Goal: Task Accomplishment & Management: Use online tool/utility

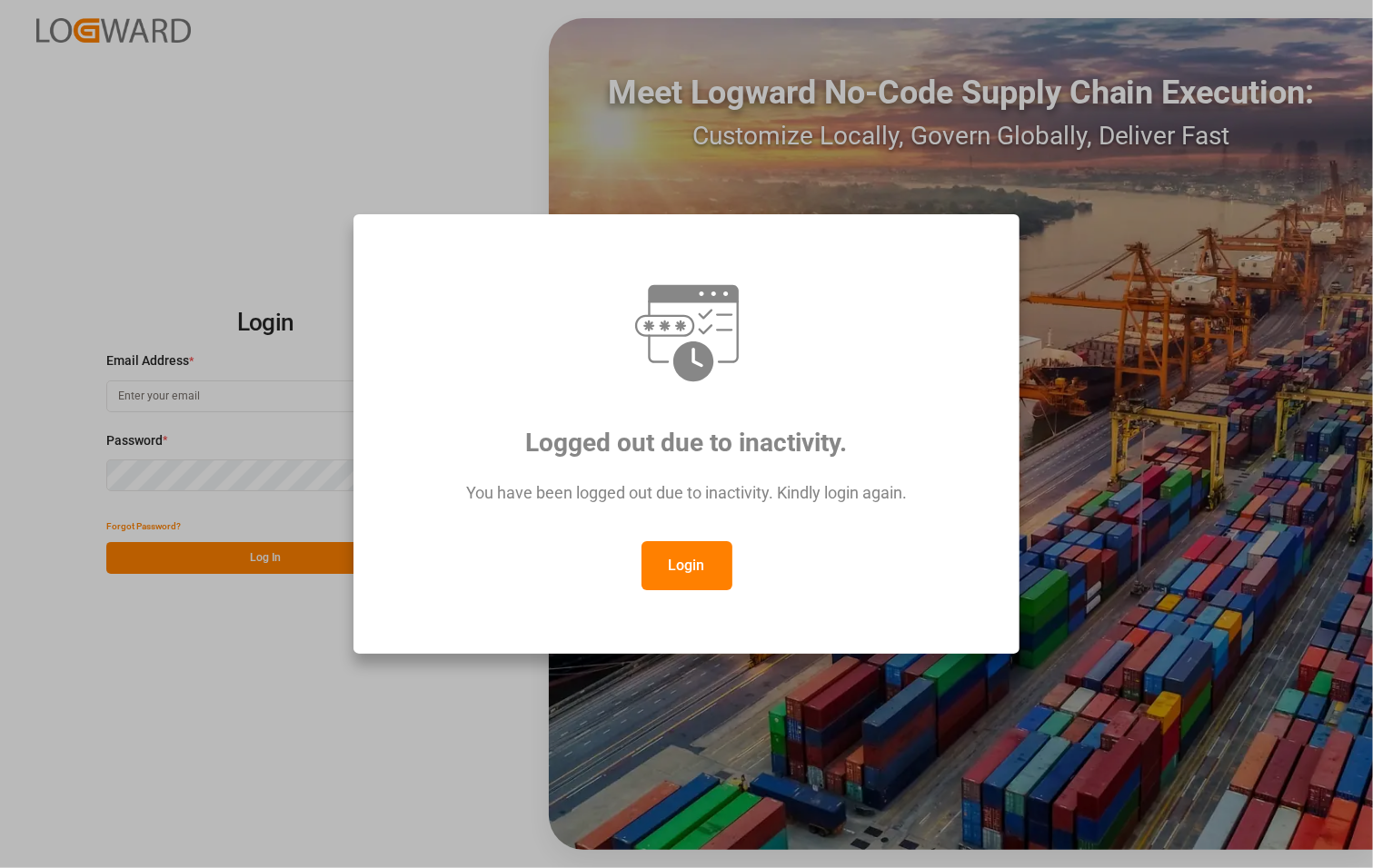
click at [670, 560] on button "Login" at bounding box center [686, 566] width 91 height 49
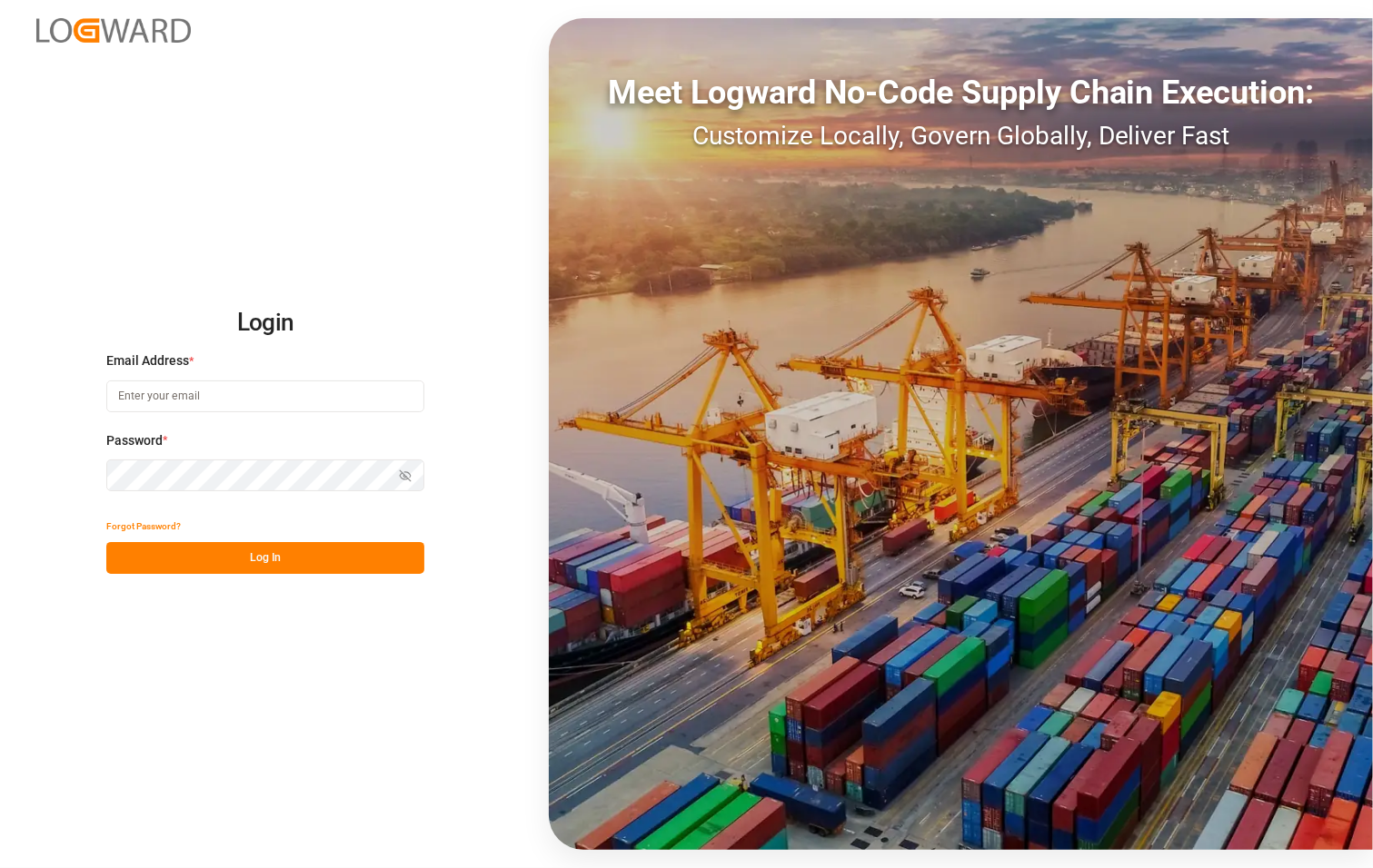
click at [191, 396] on input at bounding box center [265, 396] width 318 height 32
type input "[PERSON_NAME][EMAIL_ADDRESS][PERSON_NAME][DOMAIN_NAME]"
click at [353, 555] on button "Log In" at bounding box center [265, 558] width 318 height 32
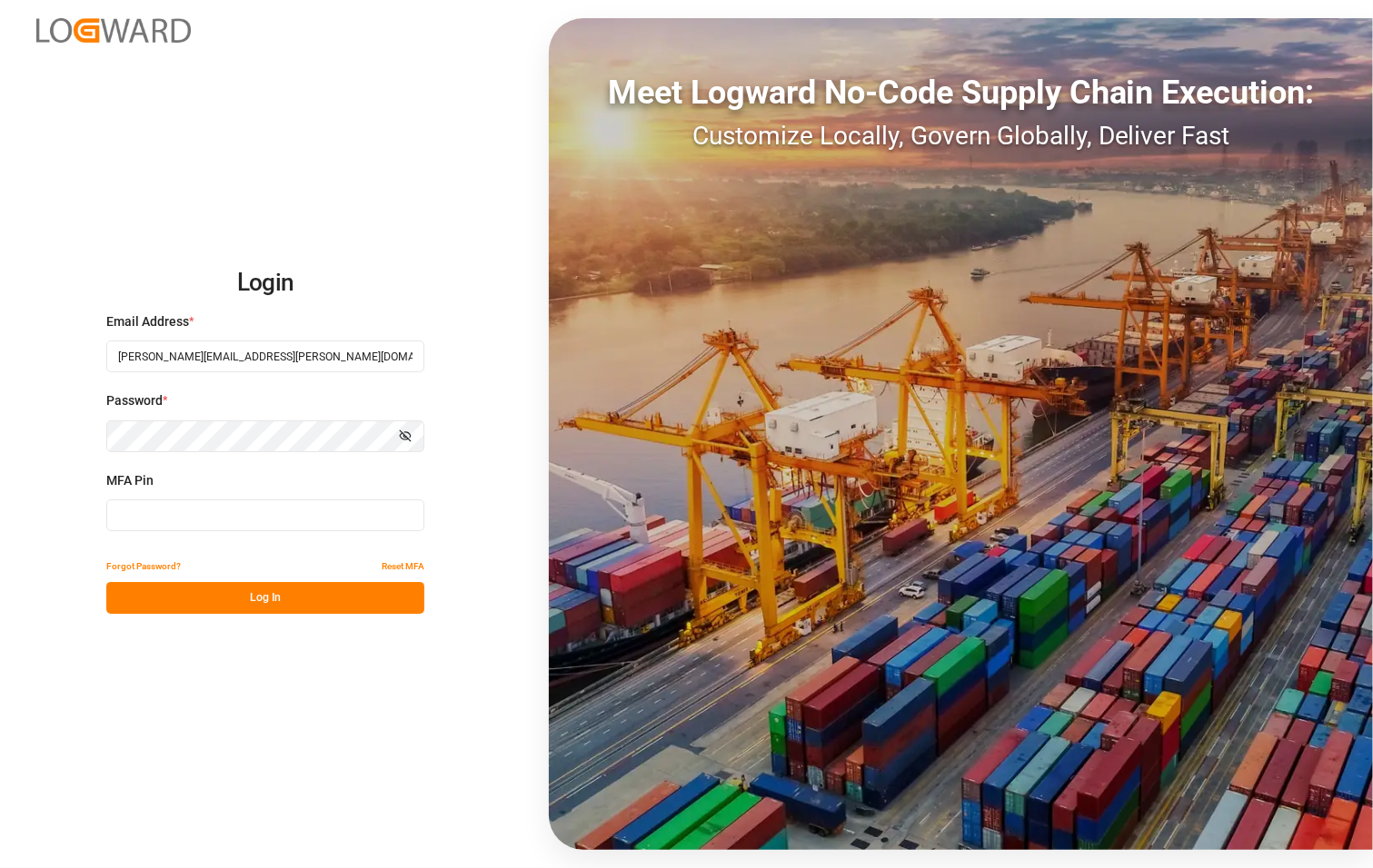
click at [212, 502] on input at bounding box center [265, 516] width 318 height 32
type input "943795"
click at [209, 601] on button "Log In" at bounding box center [265, 598] width 318 height 32
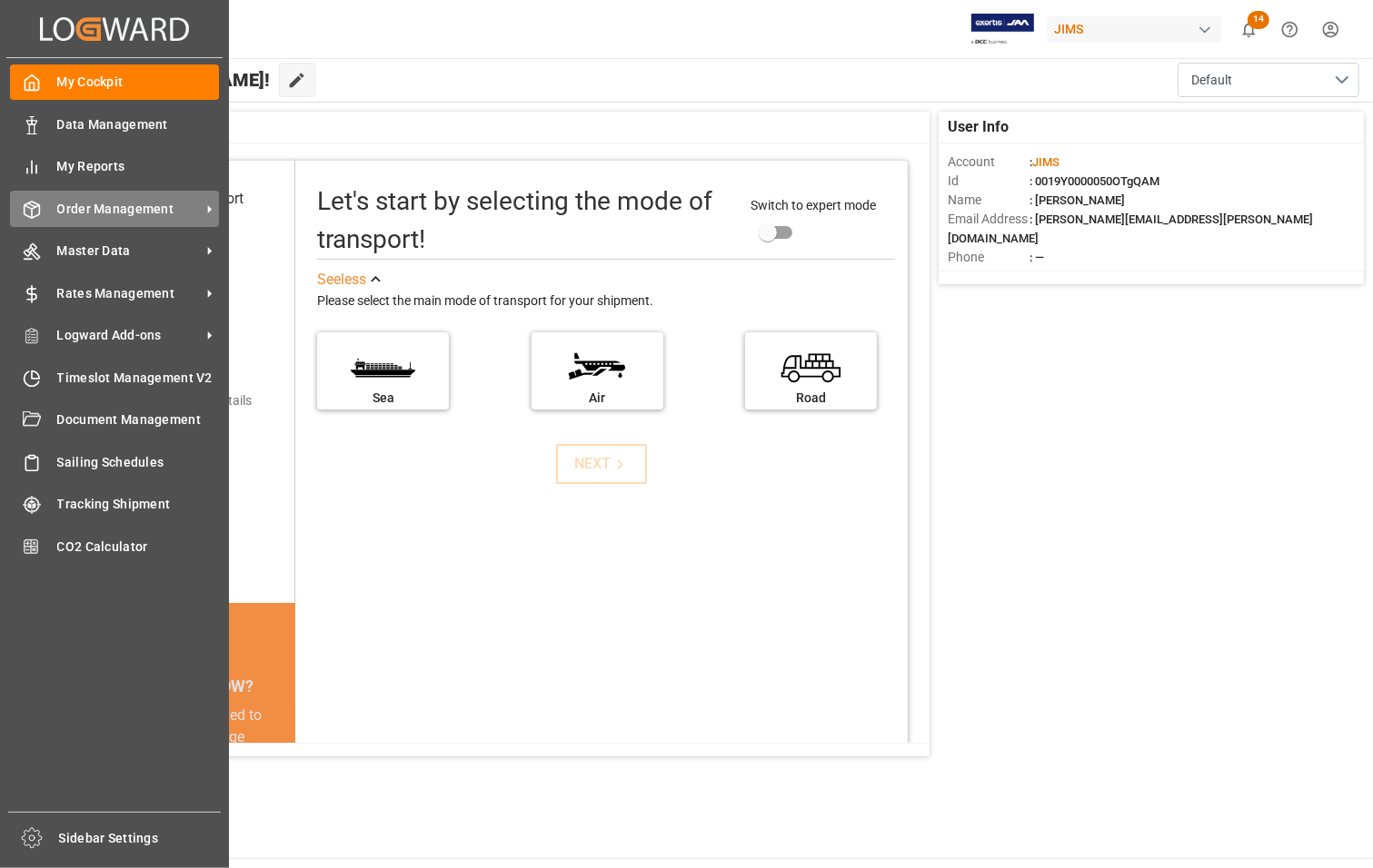
click at [89, 205] on span "Order Management" at bounding box center [129, 209] width 144 height 19
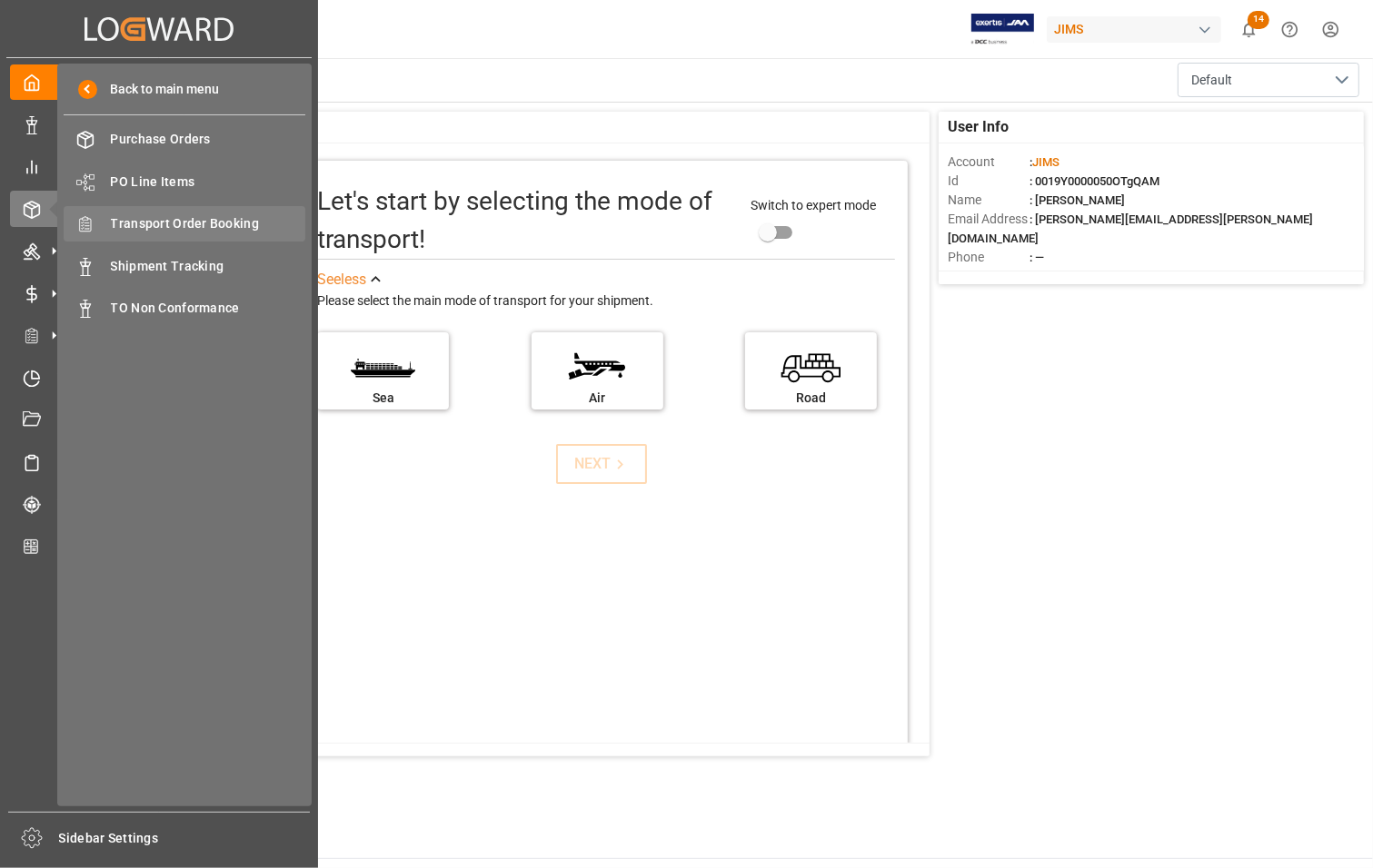
click at [169, 223] on span "Transport Order Booking" at bounding box center [208, 223] width 196 height 19
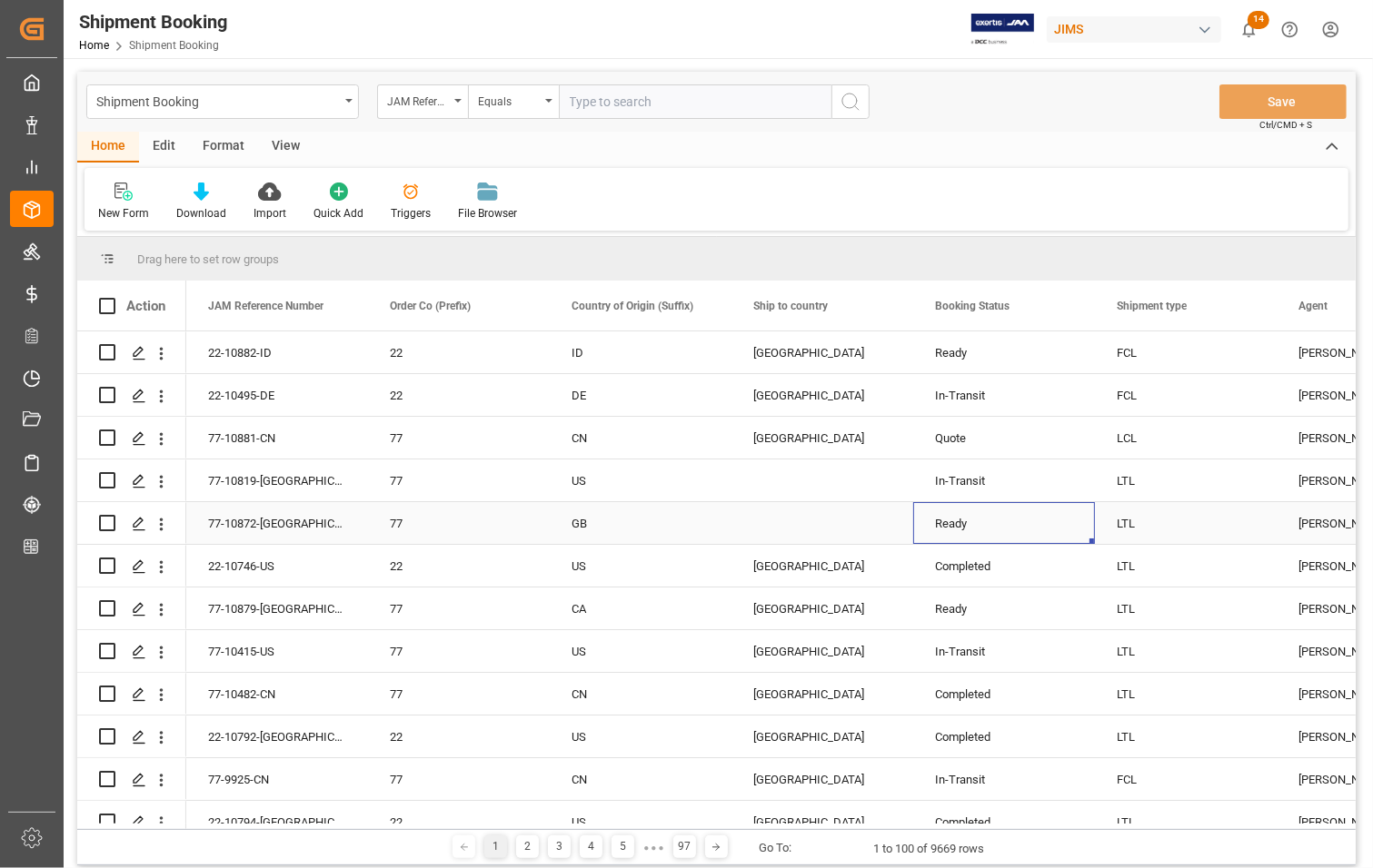
click at [1010, 514] on div "Ready" at bounding box center [1004, 524] width 138 height 42
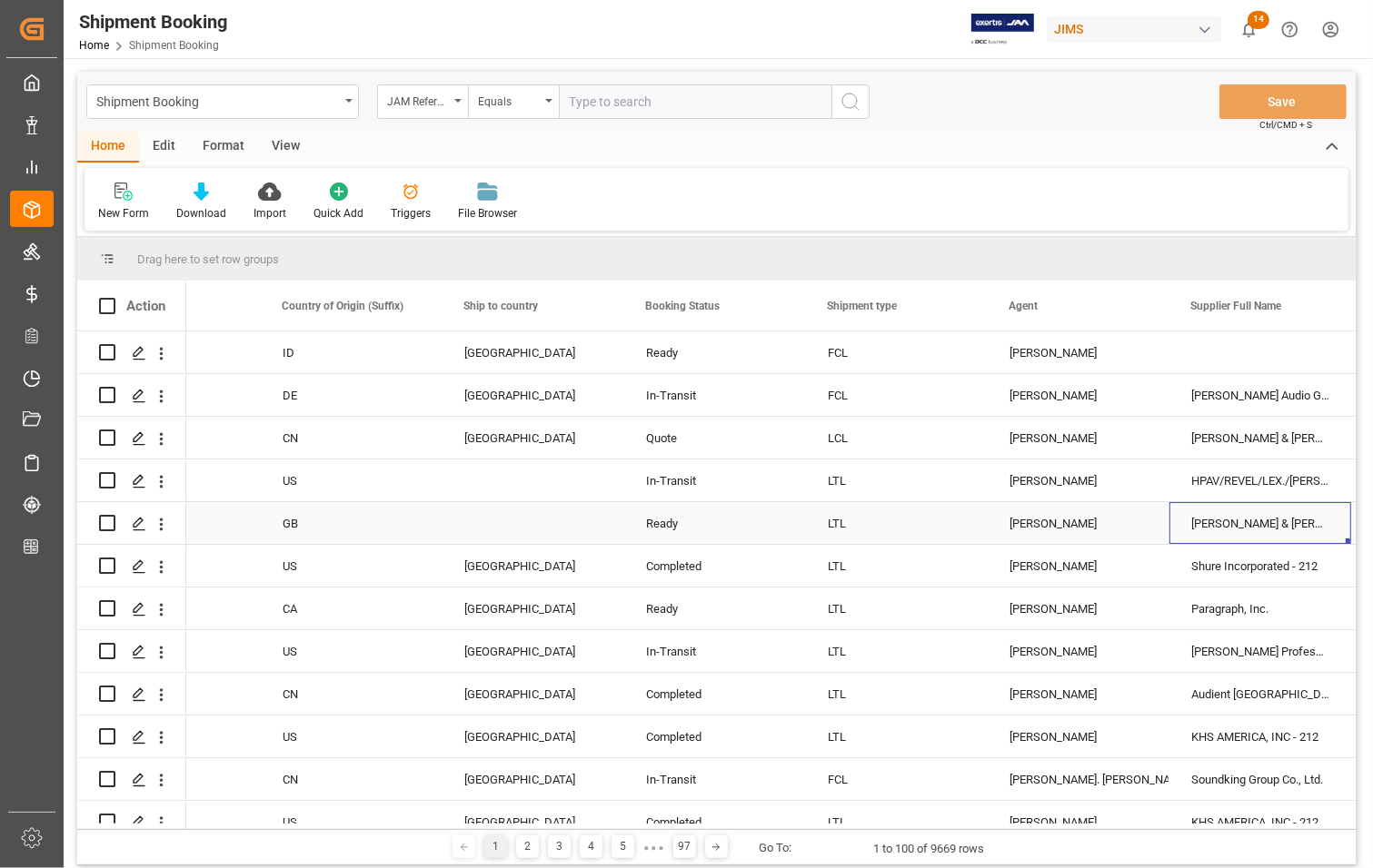
scroll to position [0, 470]
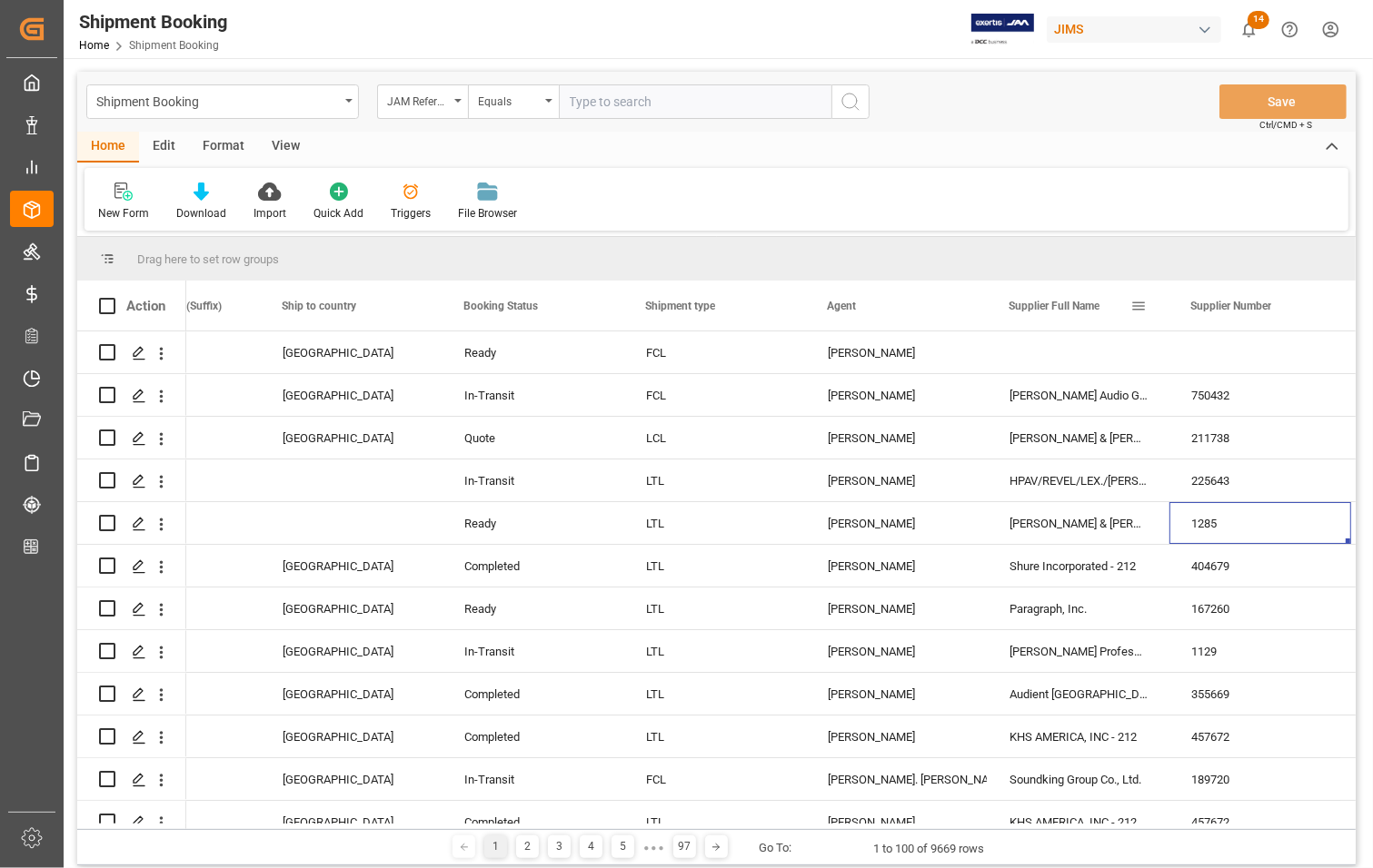
click at [1136, 302] on span at bounding box center [1138, 306] width 17 height 17
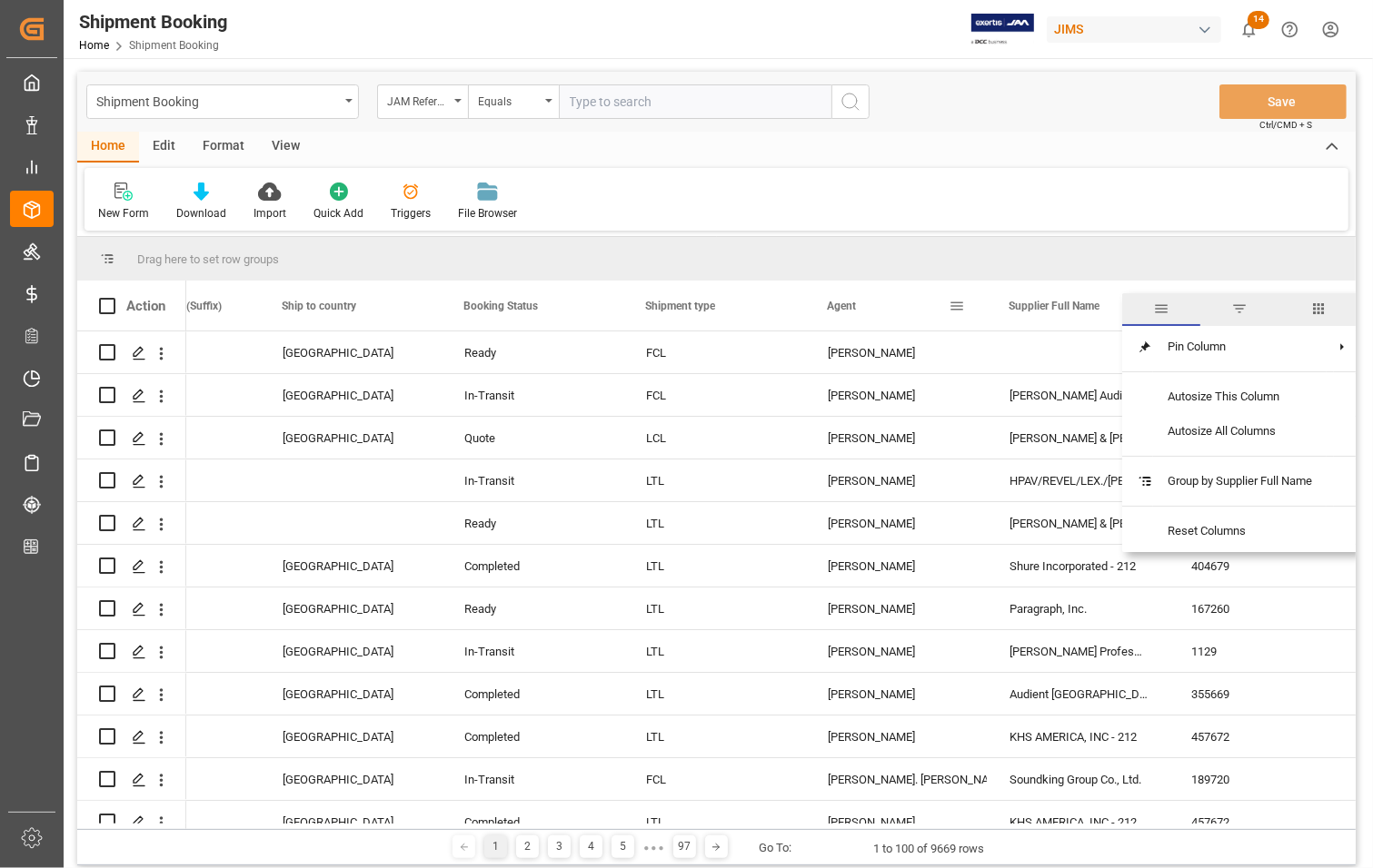
click at [925, 313] on div "Agent" at bounding box center [887, 306] width 122 height 50
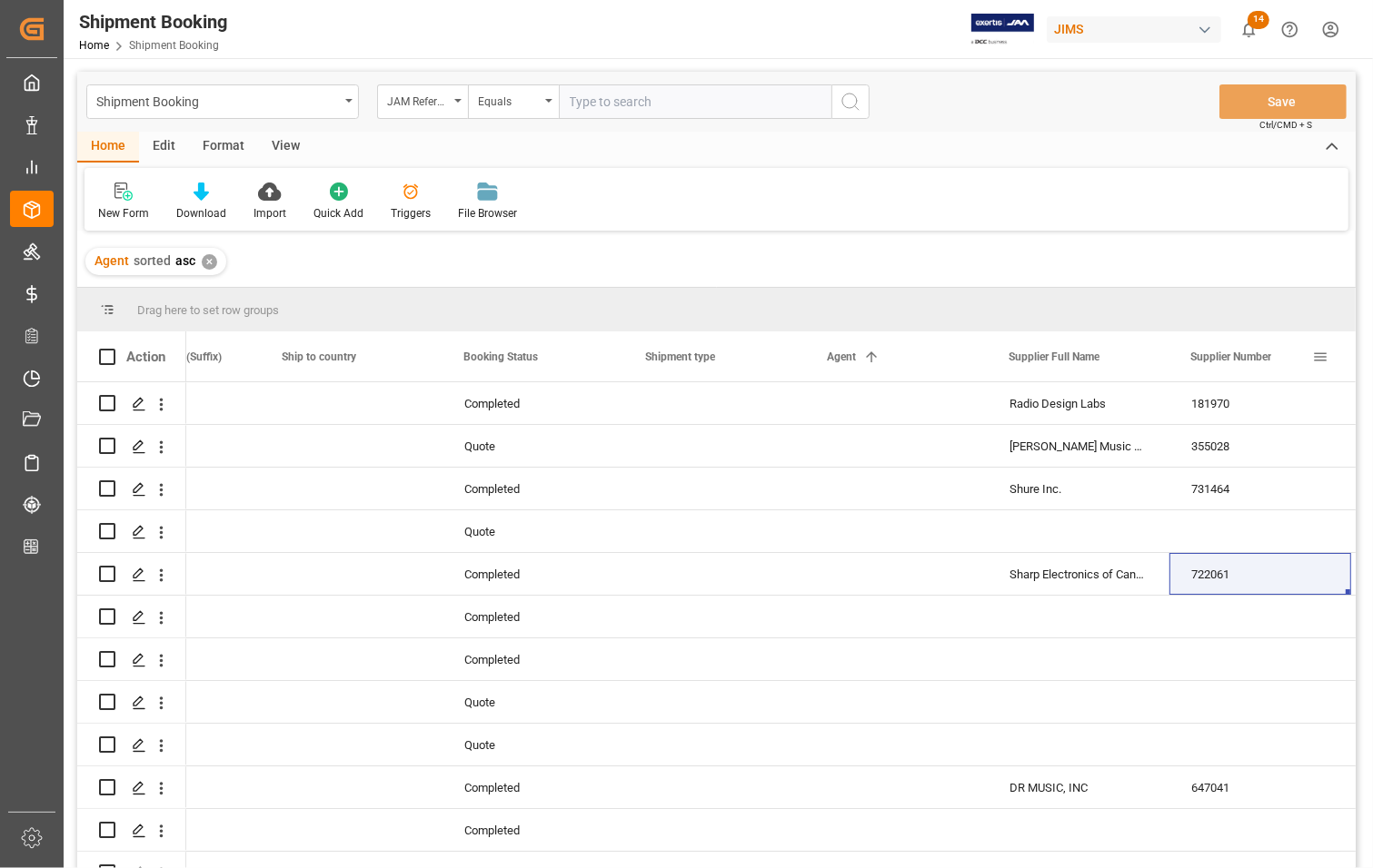
click at [1320, 350] on span at bounding box center [1320, 357] width 17 height 17
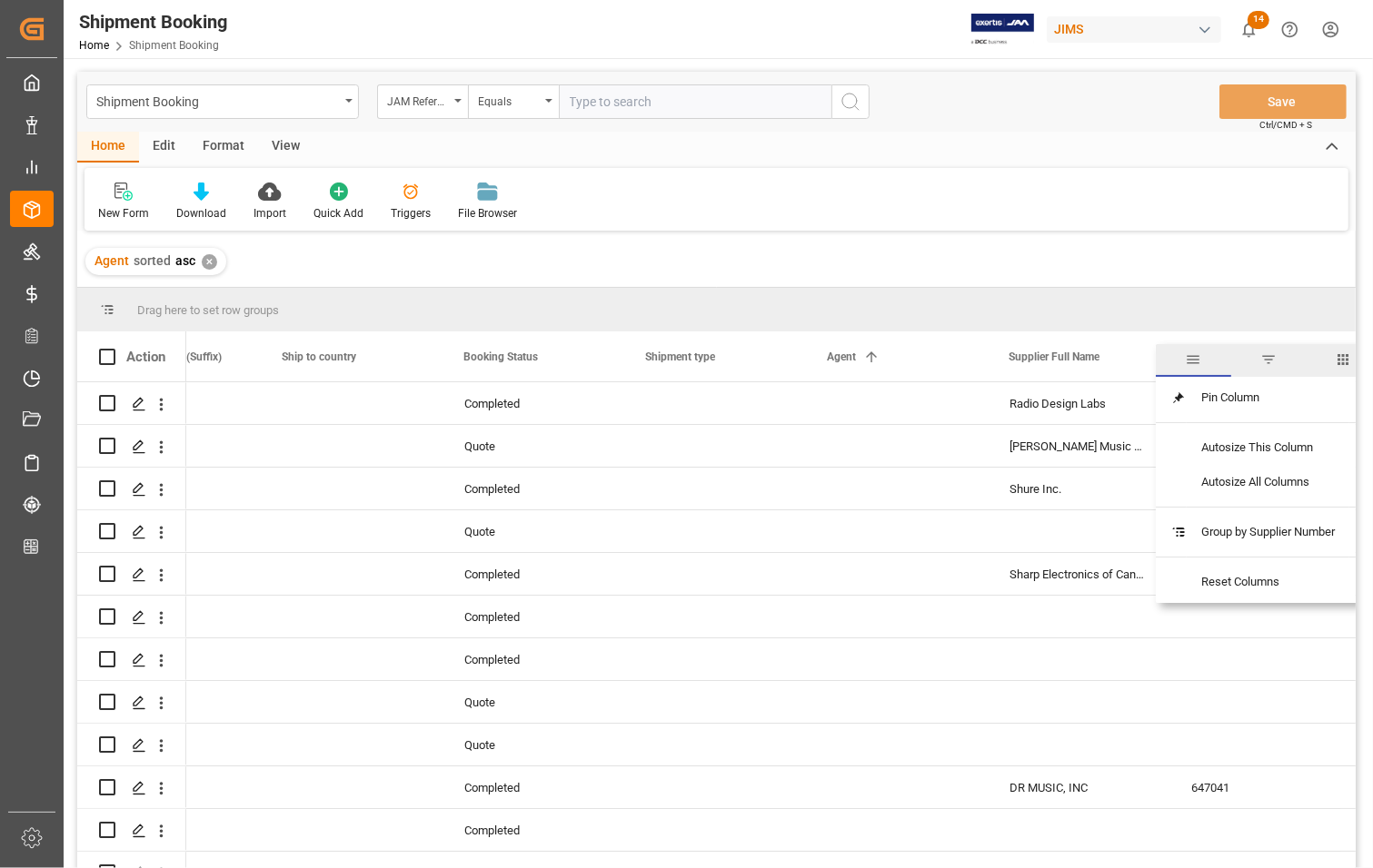
click at [1273, 360] on span "filter" at bounding box center [1268, 360] width 17 height 17
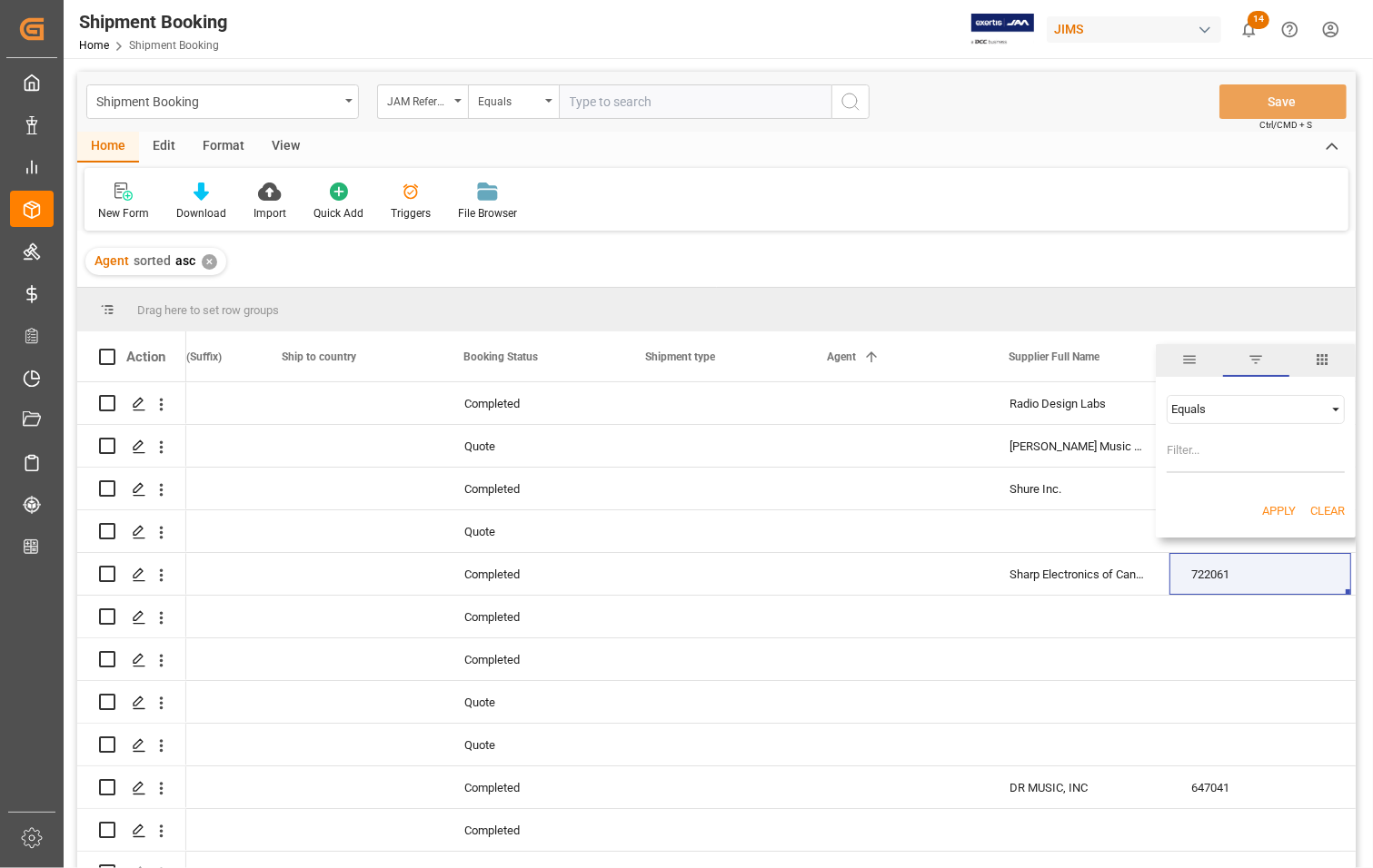
click at [1200, 454] on input "Filter Value" at bounding box center [1255, 454] width 178 height 36
click at [1163, 453] on div "Equals 572313 AND OR Equals" at bounding box center [1255, 434] width 199 height 108
click at [1172, 454] on input "572313" at bounding box center [1255, 454] width 178 height 36
type input "672313"
click at [1278, 506] on button "Apply" at bounding box center [1278, 512] width 33 height 19
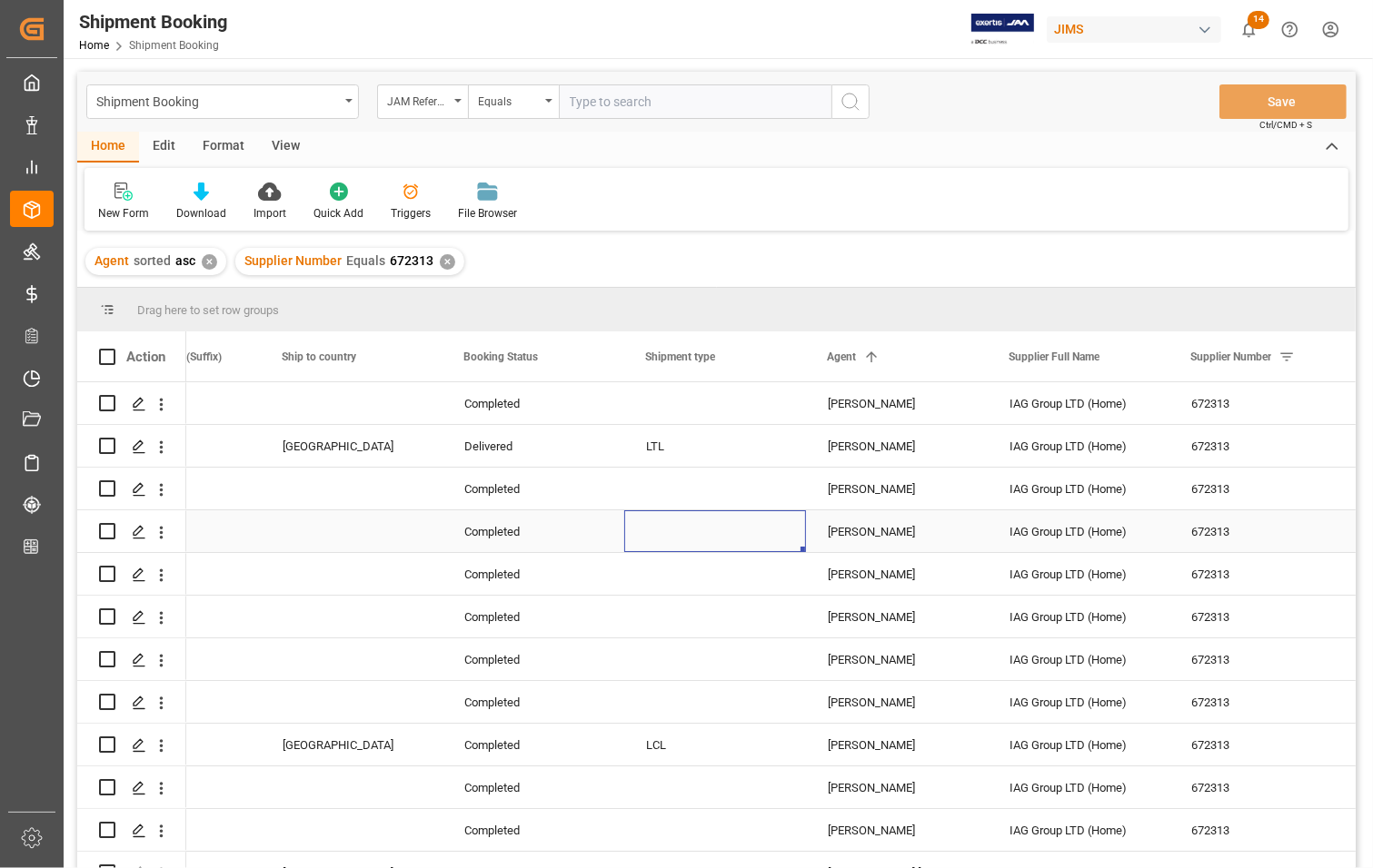
click at [732, 517] on div "Press SPACE to select this row." at bounding box center [715, 530] width 182 height 42
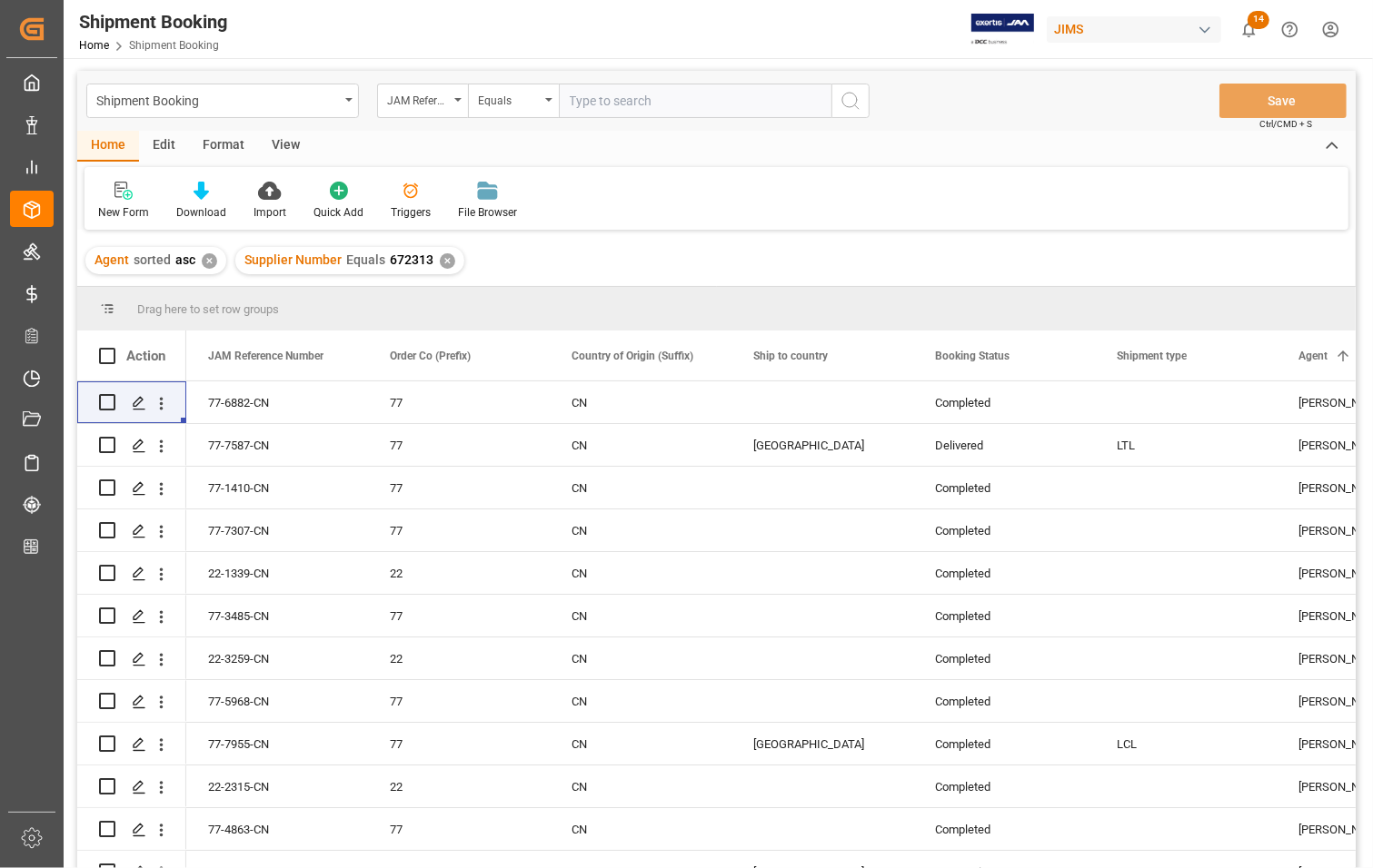
click at [568, 261] on div "Agent sorted asc ✕ Supplier Number Equals 672313 ✕" at bounding box center [716, 261] width 1278 height 51
